Goal: Transaction & Acquisition: Purchase product/service

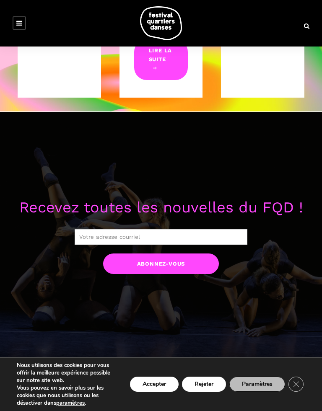
scroll to position [508, 0]
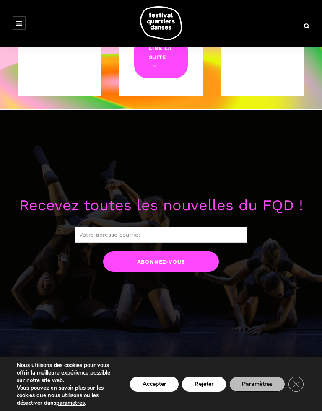
click at [178, 266] on input "Abonnez-vous" at bounding box center [160, 261] width 115 height 21
click at [259, 187] on div "Recevez toutes les nouvelles du FQD ! Abonnez-vous Leave this field empty if yo…" at bounding box center [161, 235] width 322 height 250
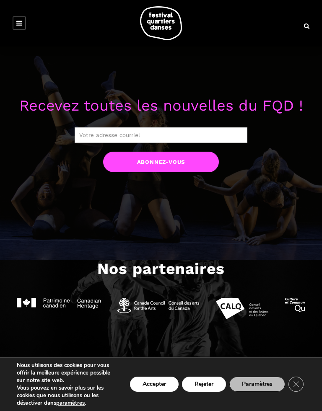
scroll to position [608, 0]
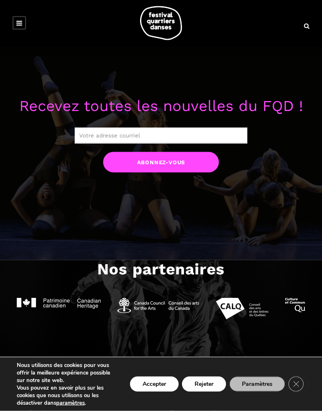
click at [176, 167] on input "Abonnez-vous" at bounding box center [160, 162] width 115 height 21
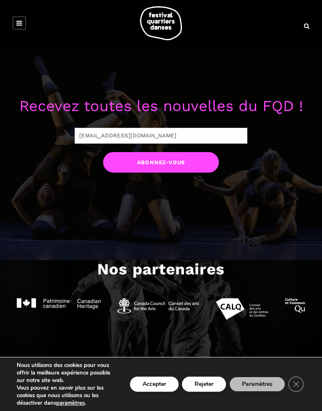
type input "[EMAIL_ADDRESS][DOMAIN_NAME]"
click at [183, 163] on input "Abonnez-vous" at bounding box center [160, 162] width 115 height 21
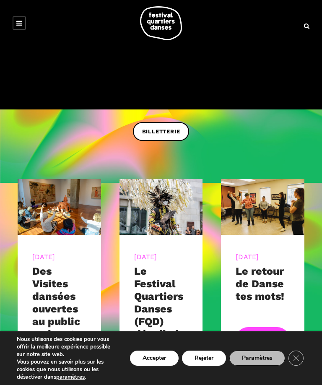
scroll to position [118, 0]
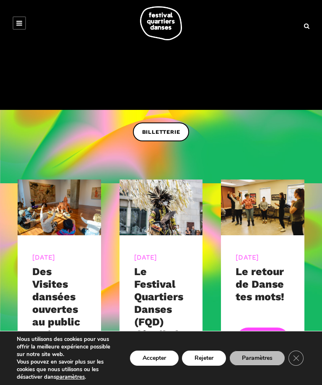
click at [163, 131] on span "BILLETTERIE" at bounding box center [161, 132] width 38 height 9
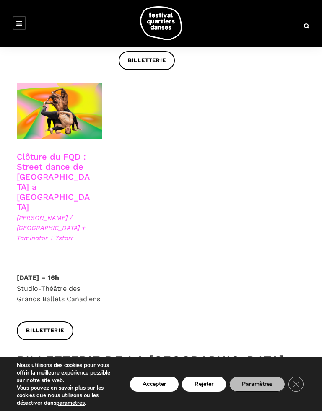
scroll to position [1441, 0]
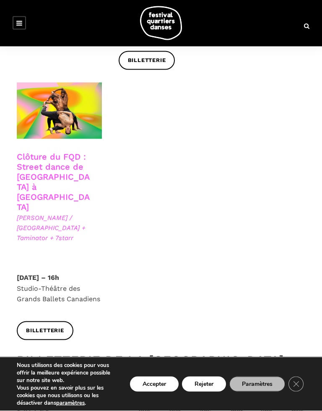
click at [54, 326] on span "Billetterie" at bounding box center [45, 330] width 38 height 9
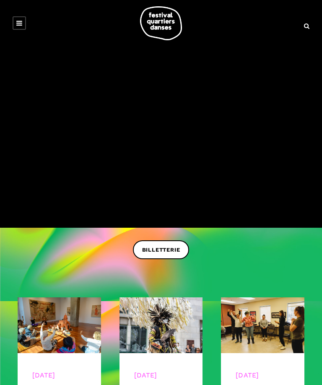
click at [175, 249] on span "BILLETTERIE" at bounding box center [161, 250] width 38 height 9
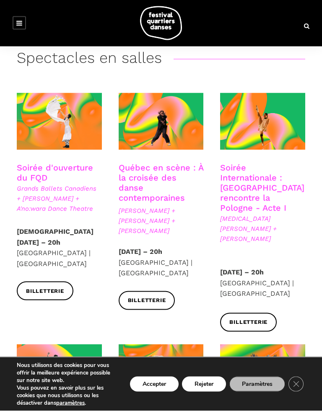
scroll to position [162, 0]
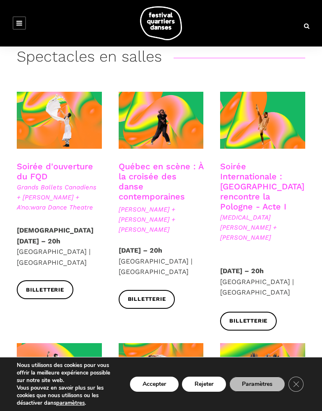
click at [253, 317] on span "Billetterie" at bounding box center [248, 321] width 38 height 9
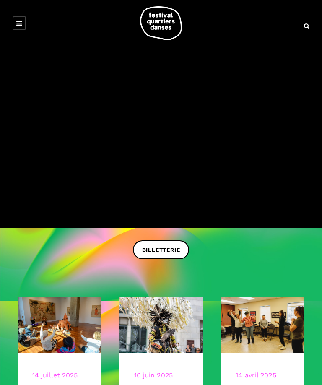
click at [174, 245] on link "BILLETTERIE" at bounding box center [161, 249] width 57 height 19
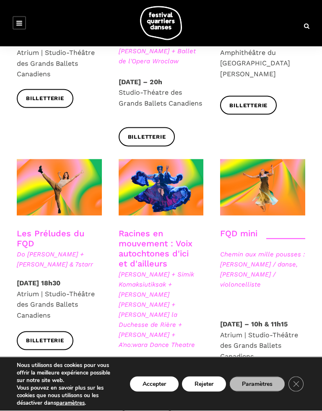
scroll to position [1083, 0]
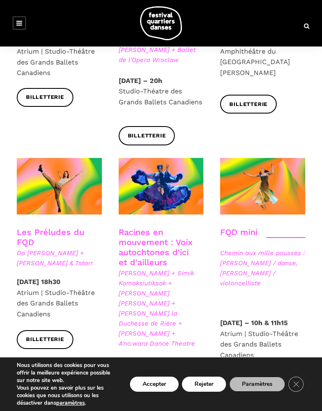
click at [52, 339] on link "Billetterie" at bounding box center [45, 339] width 57 height 19
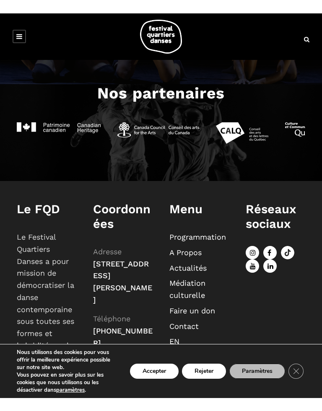
scroll to position [800, 0]
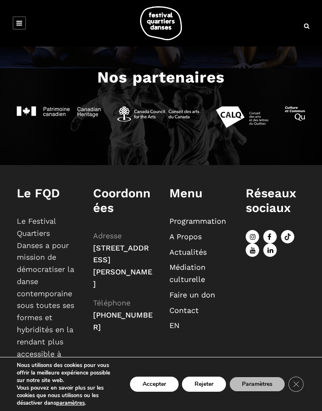
click at [197, 207] on div "Menu Programmation A Propos Actualités Médiation culturelle Faire un don Contac…" at bounding box center [199, 259] width 60 height 146
click at [192, 197] on h1 "Menu" at bounding box center [199, 193] width 60 height 15
click at [192, 204] on div "Menu Programmation A Propos Actualités Médiation culturelle Faire un don Contac…" at bounding box center [199, 259] width 60 height 146
click at [211, 234] on li "A Propos" at bounding box center [199, 237] width 60 height 12
click at [209, 382] on button "Rejeter" at bounding box center [204, 384] width 44 height 15
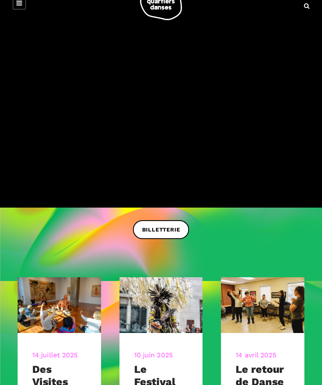
scroll to position [20, 0]
click at [172, 226] on span "BILLETTERIE" at bounding box center [161, 230] width 38 height 9
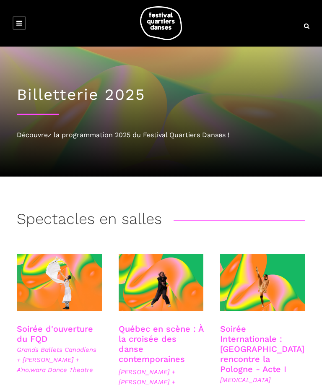
click at [289, 308] on span at bounding box center [262, 282] width 85 height 57
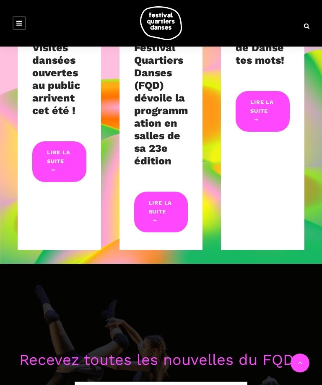
scroll to position [319, 0]
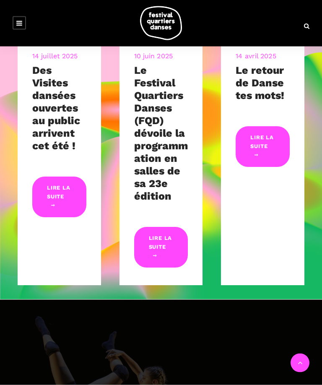
click at [239, 263] on div "[DATE] Le retour de Danse tes mots! Lire la suite" at bounding box center [262, 132] width 83 height 306
click at [240, 260] on div "[DATE] Le retour de Danse tes mots! Lire la suite" at bounding box center [262, 132] width 83 height 306
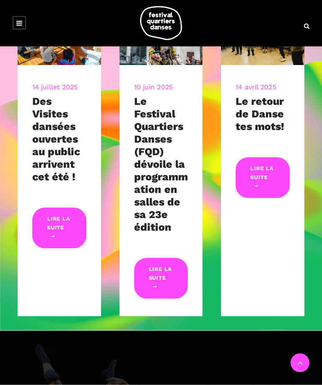
scroll to position [285, 0]
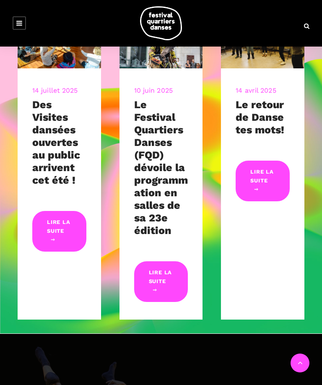
click at [268, 179] on link "Lire la suite" at bounding box center [263, 181] width 54 height 40
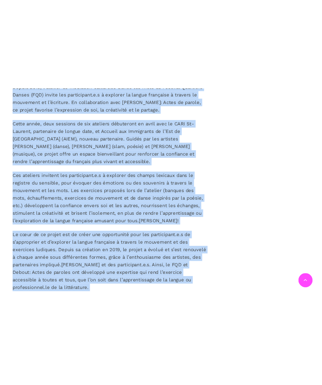
scroll to position [515, 0]
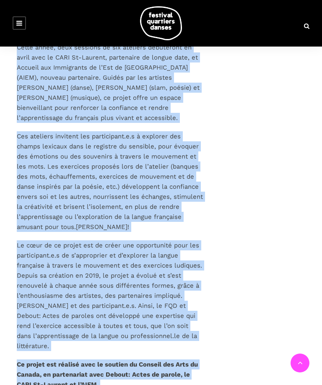
click at [284, 228] on div "Le retour de Danse tes mots ! Depuis 2019, l’atelier de médiation culturelle Da…" at bounding box center [160, 271] width 305 height 1032
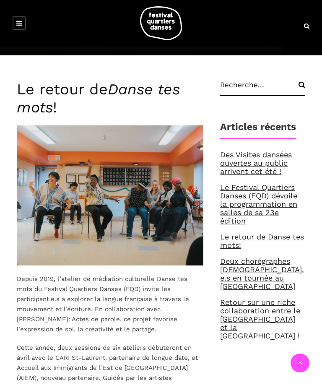
scroll to position [214, 0]
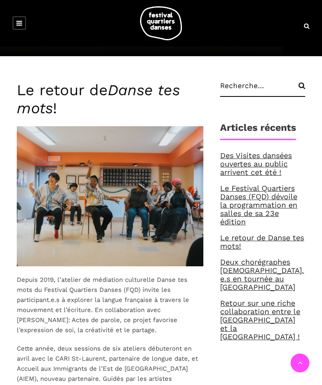
click at [281, 160] on link "Des Visites dansées ouvertes au public arrivent cet été !" at bounding box center [256, 164] width 72 height 26
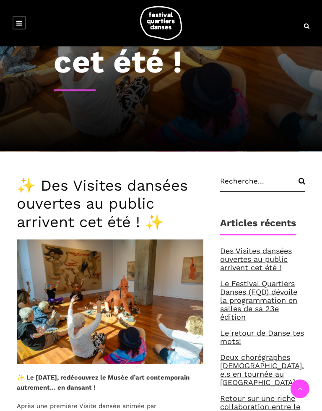
scroll to position [194, 0]
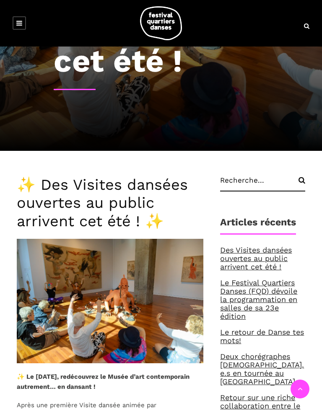
click at [275, 291] on link "Le Festival Quartiers Danses (FQD) dévoile la programmation en salles de sa 23e…" at bounding box center [258, 299] width 77 height 42
